Goal: Information Seeking & Learning: Learn about a topic

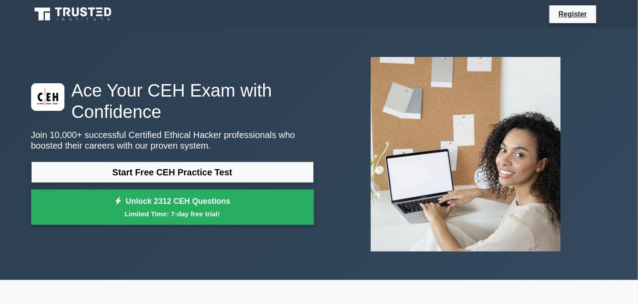
scroll to position [22, 0]
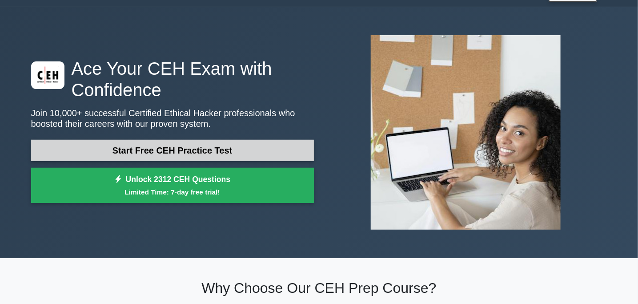
click at [298, 152] on link "Start Free CEH Practice Test" at bounding box center [172, 150] width 283 height 21
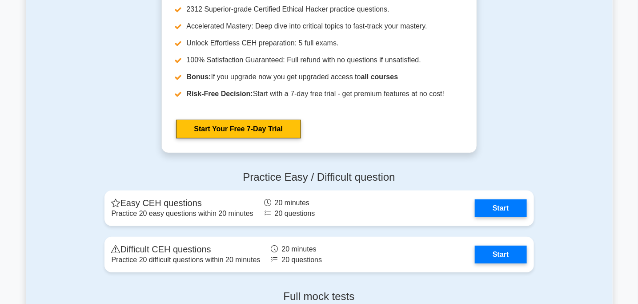
scroll to position [1484, 0]
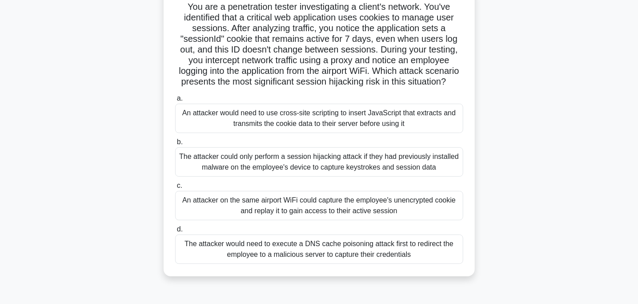
scroll to position [63, 0]
drag, startPoint x: 306, startPoint y: 150, endPoint x: 247, endPoint y: 154, distance: 58.8
click at [247, 154] on label "b. The attacker could only perform a session hijacking attack if they had previ…" at bounding box center [319, 156] width 288 height 40
click at [175, 145] on input "b. The attacker could only perform a session hijacking attack if they had previ…" at bounding box center [175, 142] width 0 height 6
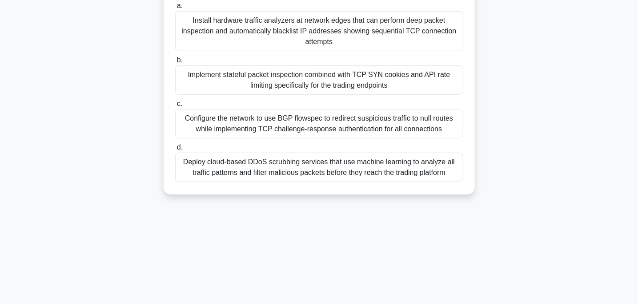
scroll to position [0, 0]
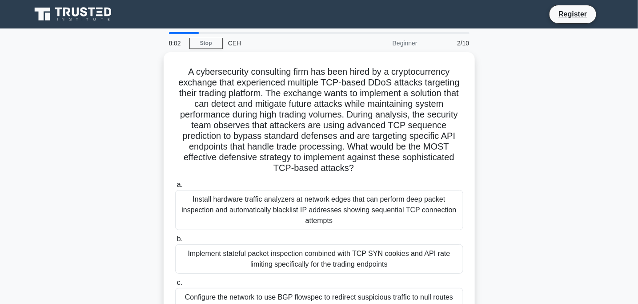
click at [182, 34] on div at bounding box center [184, 33] width 30 height 2
click at [217, 44] on link "Stop" at bounding box center [205, 43] width 33 height 11
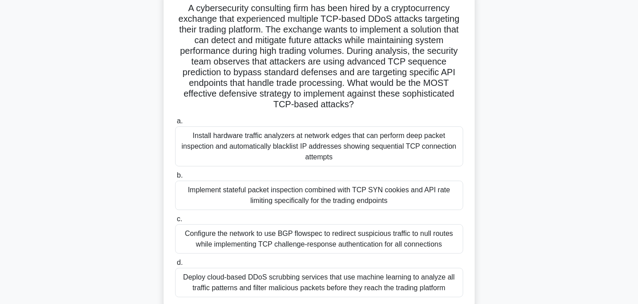
scroll to position [63, 0]
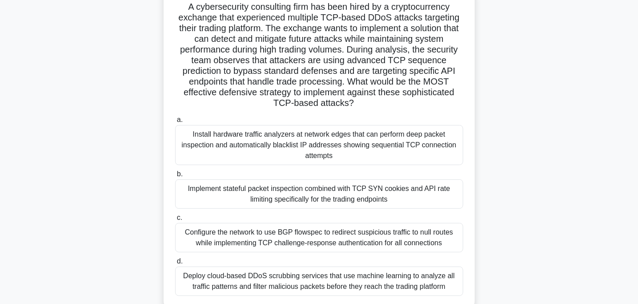
click at [235, 199] on div "Implement stateful packet inspection combined with TCP SYN cookies and API rate…" at bounding box center [319, 193] width 288 height 29
click at [175, 177] on input "b. Implement stateful packet inspection combined with TCP SYN cookies and API r…" at bounding box center [175, 174] width 0 height 6
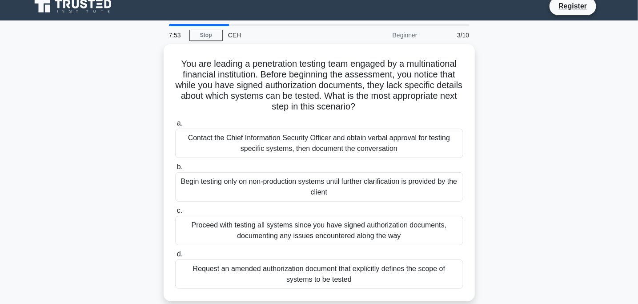
scroll to position [0, 0]
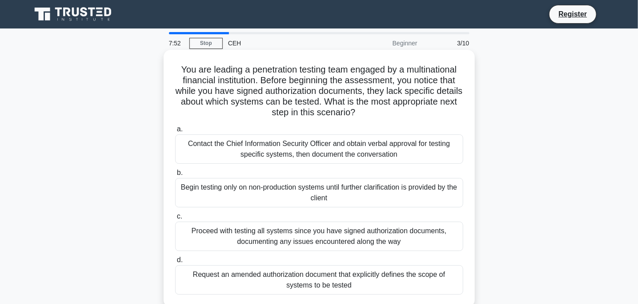
click at [255, 196] on div "Begin testing only on non-production systems until further clarification is pro…" at bounding box center [319, 192] width 288 height 29
click at [175, 176] on input "b. Begin testing only on non-production systems until further clarification is …" at bounding box center [175, 173] width 0 height 6
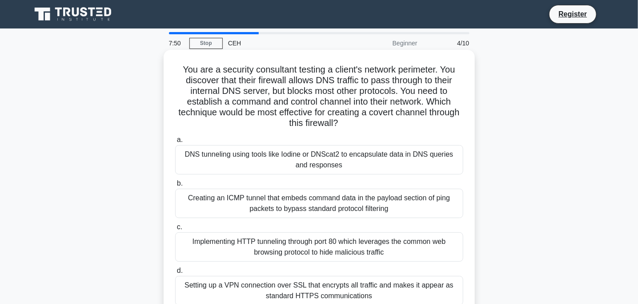
click at [281, 165] on div "DNS tunneling using tools like Iodine or DNScat2 to encapsulate data in DNS que…" at bounding box center [319, 159] width 288 height 29
click at [175, 143] on input "a. DNS tunneling using tools like Iodine or DNScat2 to encapsulate data in DNS …" at bounding box center [175, 140] width 0 height 6
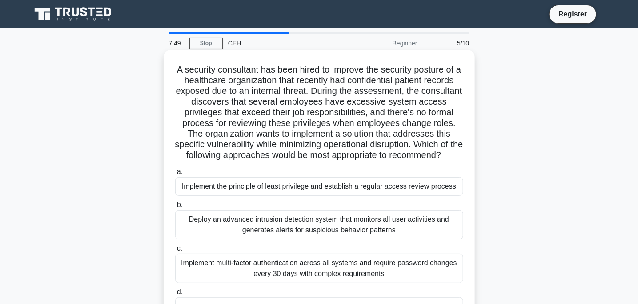
click at [268, 196] on div "Implement the principle of least privilege and establish a regular access revie…" at bounding box center [319, 186] width 288 height 19
click at [175, 175] on input "a. Implement the principle of least privilege and establish a regular access re…" at bounding box center [175, 172] width 0 height 6
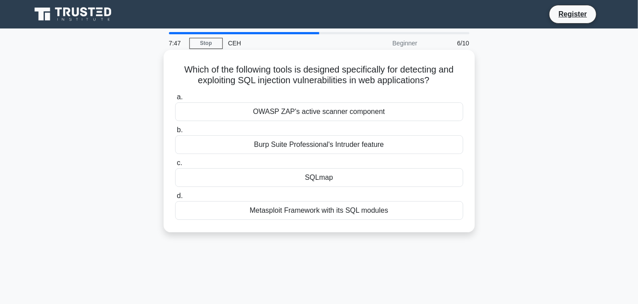
click at [268, 217] on div "Metasploit Framework with its SQL modules" at bounding box center [319, 210] width 288 height 19
click at [175, 199] on input "d. Metasploit Framework with its SQL modules" at bounding box center [175, 196] width 0 height 6
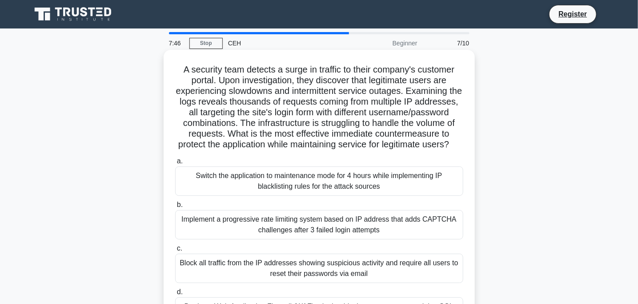
click at [260, 235] on div "Implement a progressive rate limiting system based on IP address that adds CAPT…" at bounding box center [319, 224] width 288 height 29
click at [175, 208] on input "b. Implement a progressive rate limiting system based on IP address that adds C…" at bounding box center [175, 205] width 0 height 6
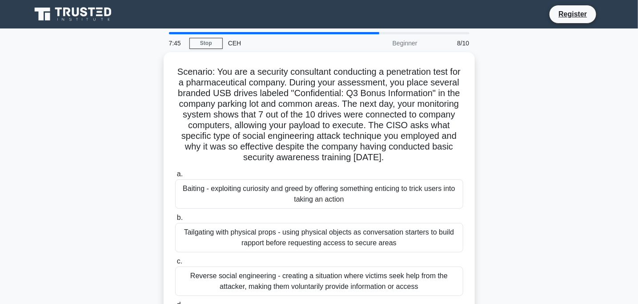
click at [260, 235] on div "Tailgating with physical props - using physical objects as conversation starter…" at bounding box center [319, 237] width 288 height 29
click at [175, 221] on input "b. Tailgating with physical props - using physical objects as conversation star…" at bounding box center [175, 218] width 0 height 6
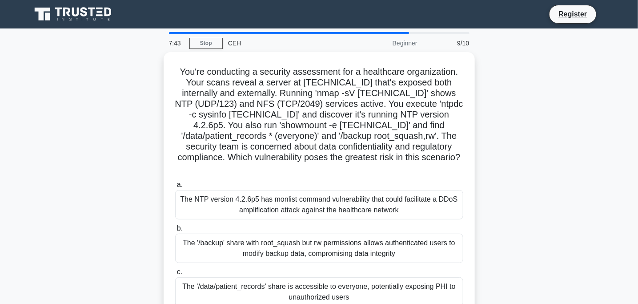
click at [260, 235] on div "The '/backup' share with root_squash but rw permissions allows authenticated us…" at bounding box center [319, 247] width 288 height 29
click at [175, 231] on input "b. The '/backup' share with root_squash but rw permissions allows authenticated…" at bounding box center [175, 228] width 0 height 6
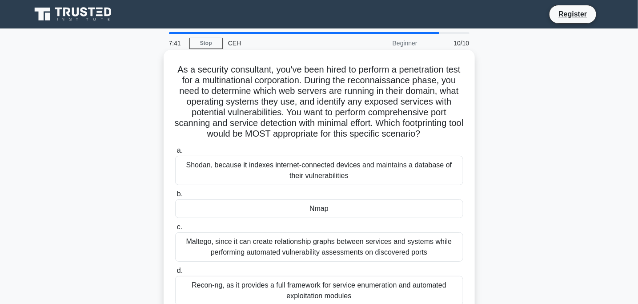
click at [291, 208] on div "Nmap" at bounding box center [319, 208] width 288 height 19
click at [175, 197] on input "b. Nmap" at bounding box center [175, 194] width 0 height 6
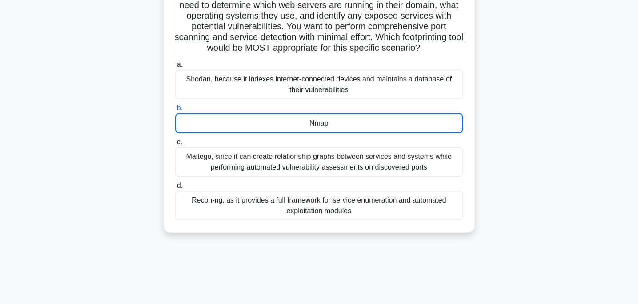
scroll to position [89, 0]
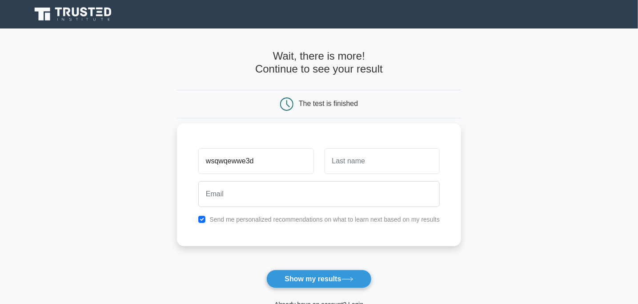
type input "wsqwqewwe3d"
click at [343, 157] on input "text" at bounding box center [382, 161] width 115 height 26
type input "ewfde"
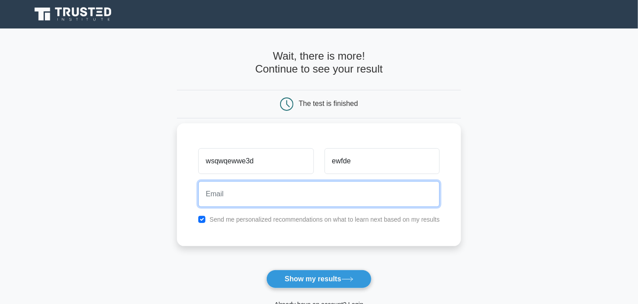
click at [333, 193] on input "email" at bounding box center [318, 194] width 241 height 26
click at [353, 192] on input "email" at bounding box center [318, 194] width 241 height 26
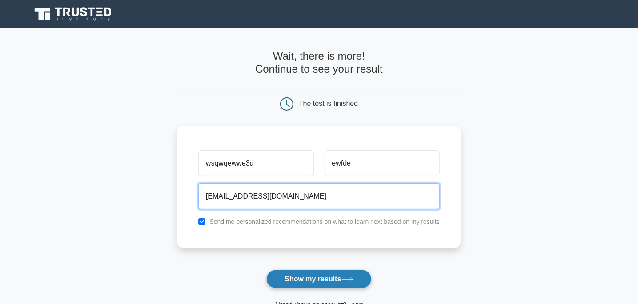
type input "allukalyani1988@gmail.com"
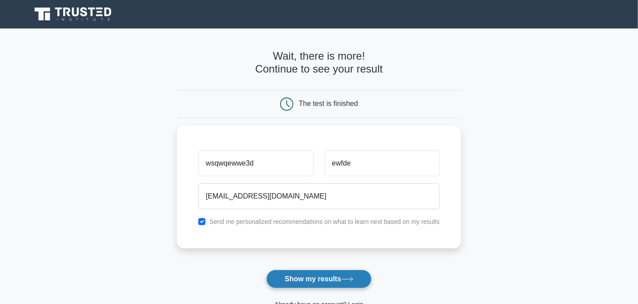
click at [312, 281] on button "Show my results" at bounding box center [318, 278] width 105 height 19
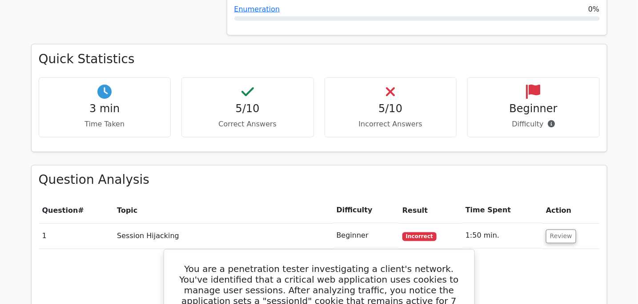
scroll to position [588, 0]
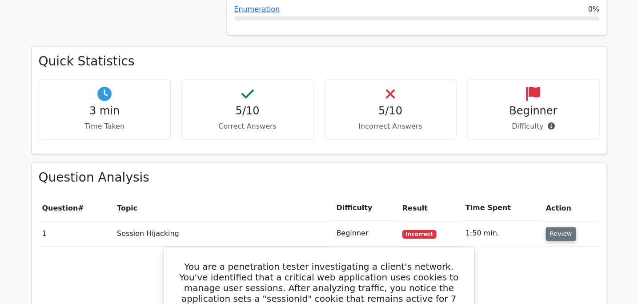
click at [559, 227] on button "Review" at bounding box center [561, 234] width 30 height 14
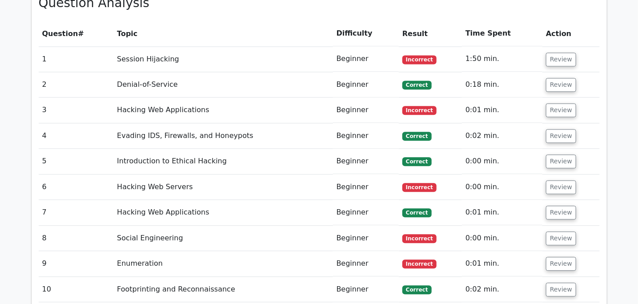
scroll to position [775, 0]
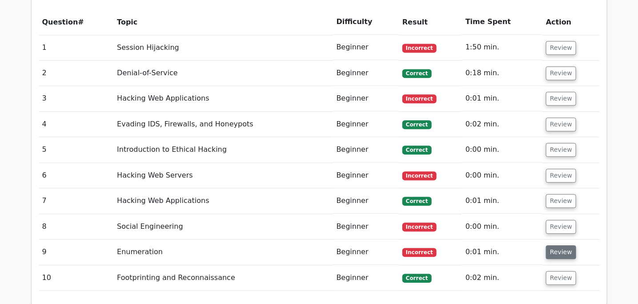
click at [566, 245] on button "Review" at bounding box center [561, 252] width 30 height 14
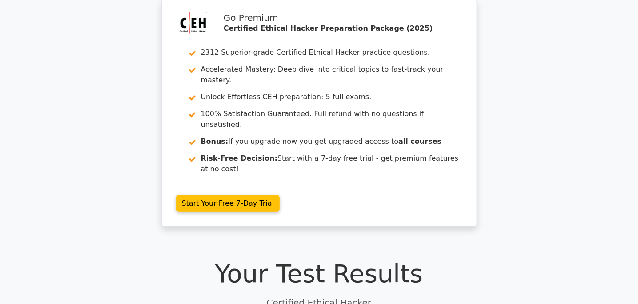
scroll to position [0, 0]
